Goal: Information Seeking & Learning: Learn about a topic

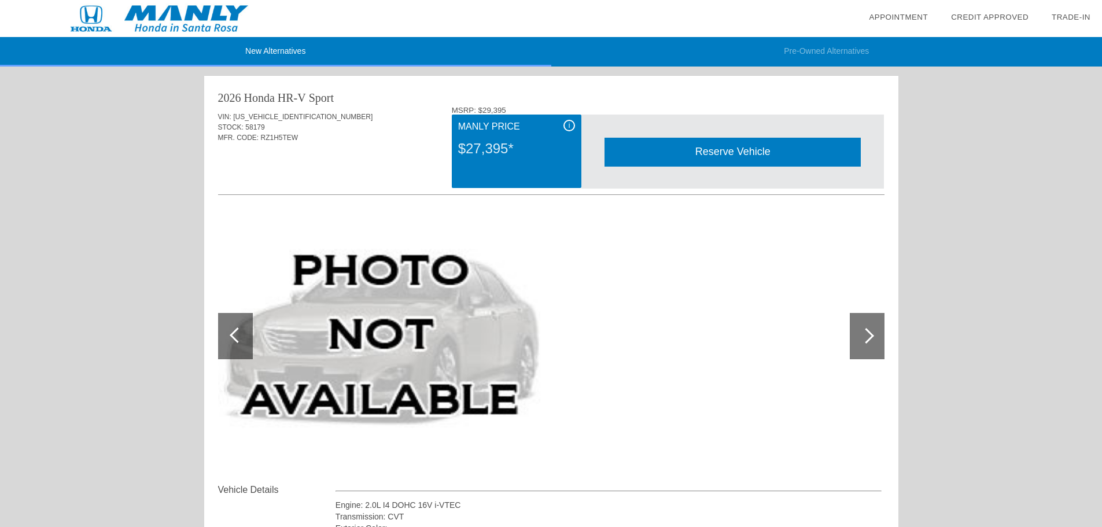
click at [894, 13] on link "Appointment" at bounding box center [898, 17] width 59 height 9
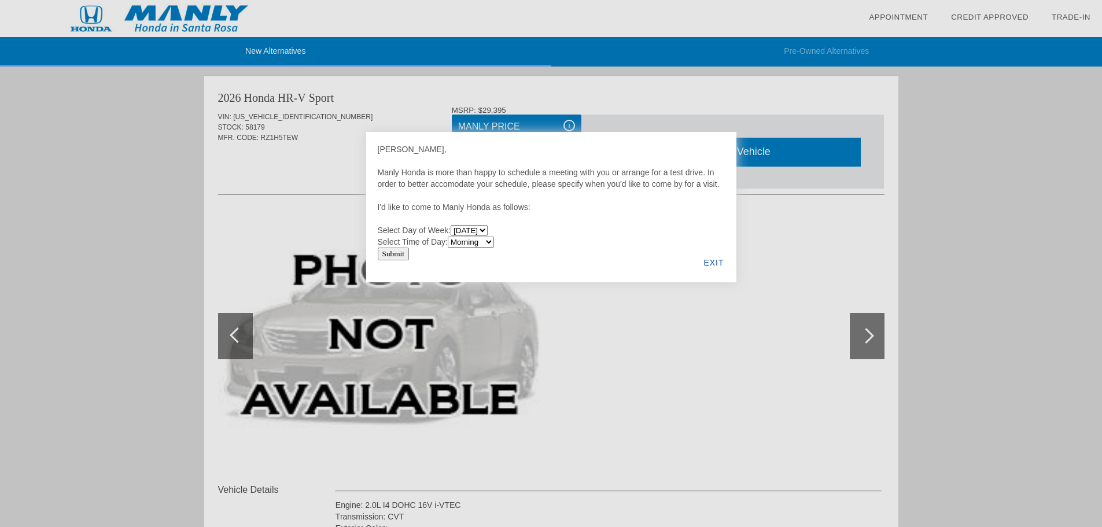
click at [716, 257] on div "EXIT" at bounding box center [713, 262] width 45 height 39
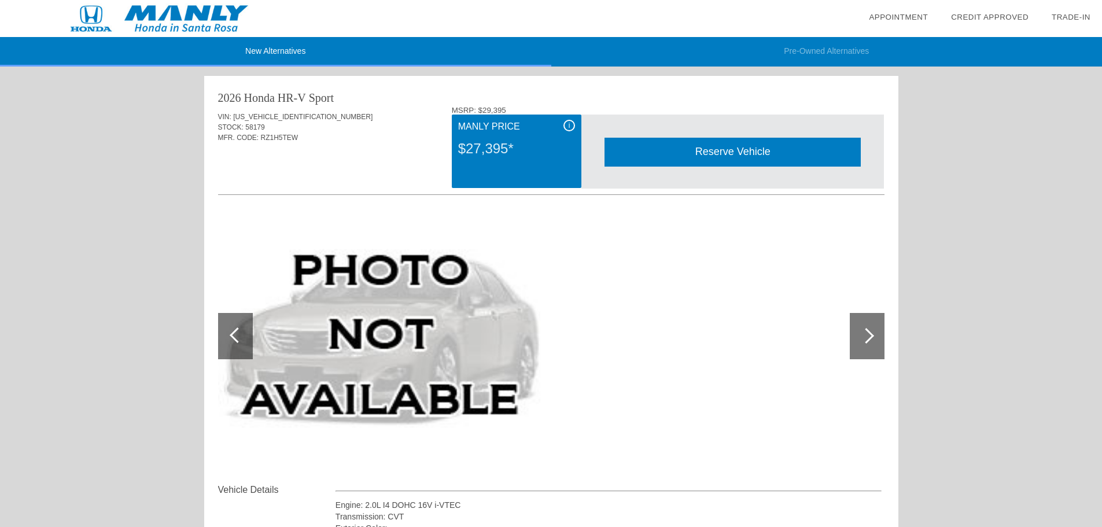
click at [1000, 12] on div "Credit Approved" at bounding box center [990, 18] width 78 height 12
click at [996, 16] on link "Credit Approved" at bounding box center [990, 17] width 78 height 9
click at [1067, 19] on link "Trade-In" at bounding box center [1071, 17] width 39 height 9
click at [196, 20] on img at bounding box center [159, 18] width 319 height 37
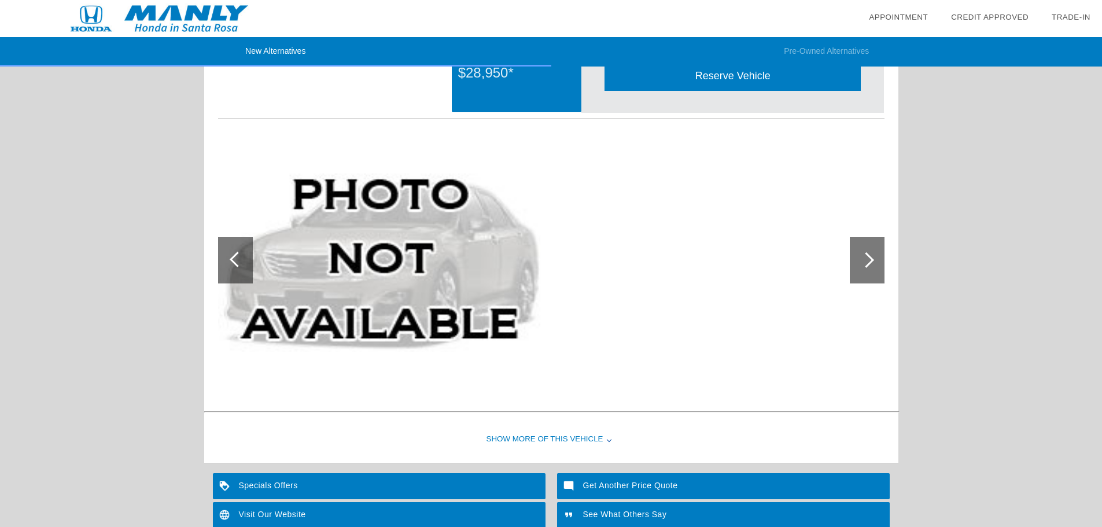
scroll to position [918, 0]
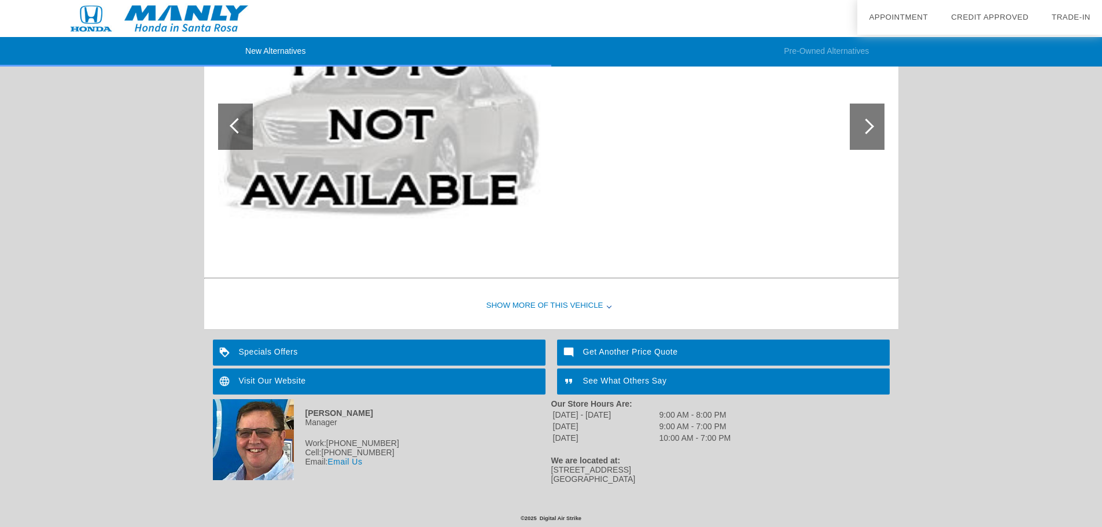
click at [608, 352] on div "Get Another Price Quote" at bounding box center [723, 353] width 333 height 26
click at [275, 353] on div "Specials Offers" at bounding box center [379, 353] width 333 height 26
click at [288, 382] on div "Visit Our Website" at bounding box center [379, 382] width 333 height 26
click at [614, 379] on div "See What Others Say" at bounding box center [723, 382] width 333 height 26
